Goal: Task Accomplishment & Management: Use online tool/utility

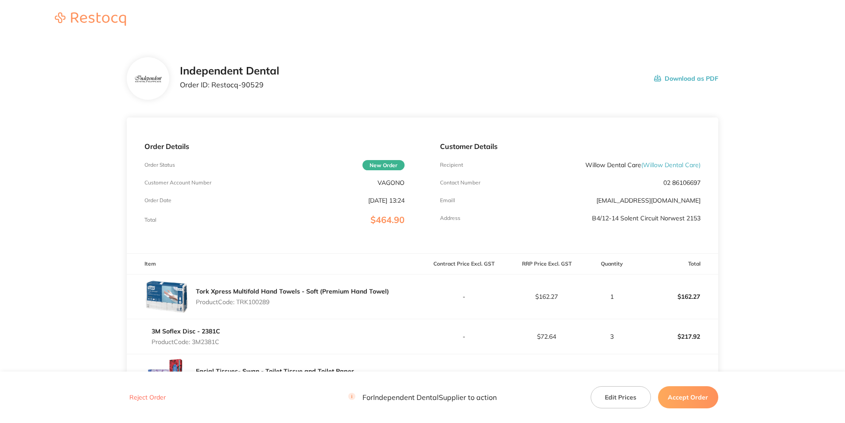
drag, startPoint x: 690, startPoint y: 403, endPoint x: 688, endPoint y: 393, distance: 9.7
click at [691, 402] on button "Accept Order" at bounding box center [688, 397] width 60 height 22
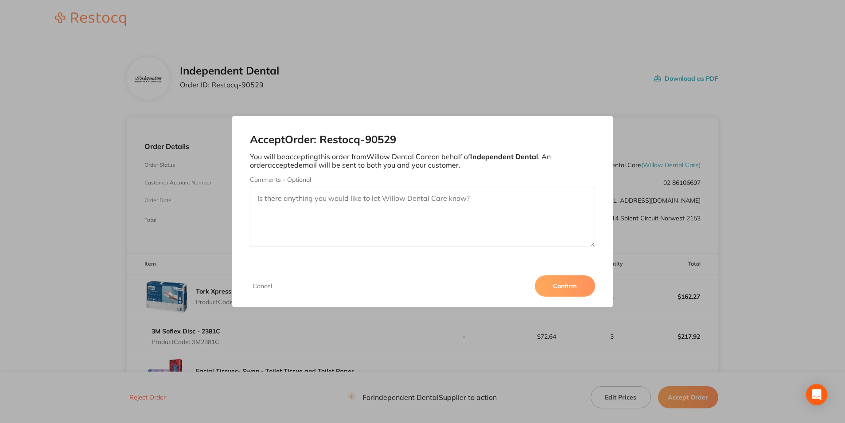
click at [556, 282] on button "Confirm" at bounding box center [565, 285] width 60 height 21
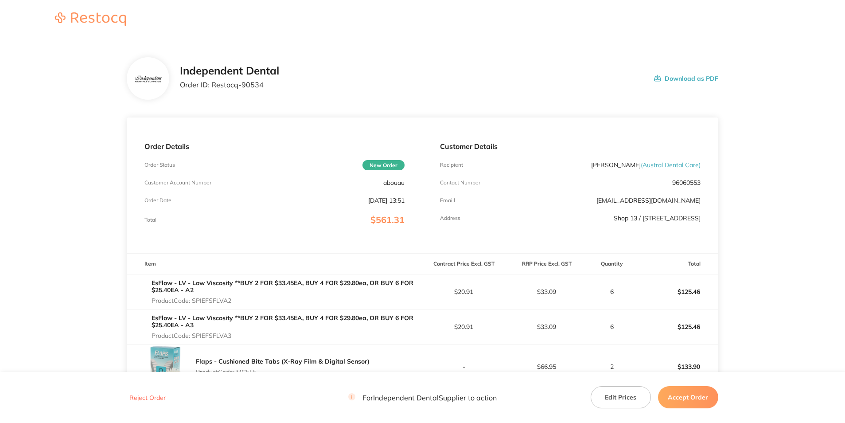
click at [702, 391] on button "Accept Order" at bounding box center [688, 397] width 60 height 22
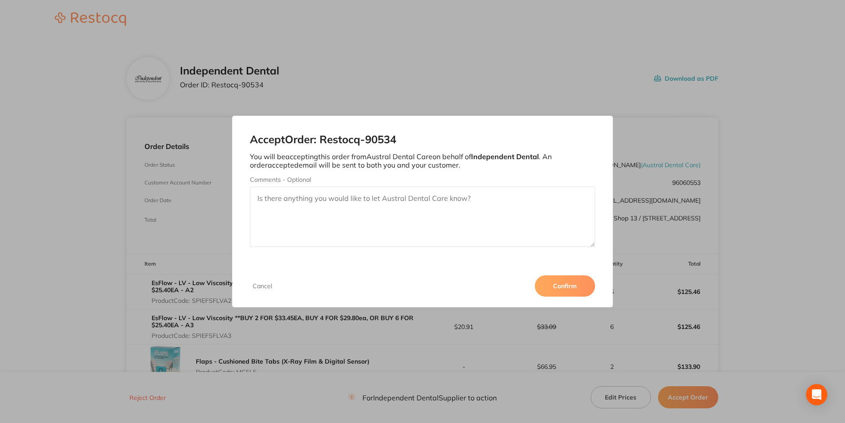
click at [580, 288] on button "Confirm" at bounding box center [565, 285] width 60 height 21
